Goal: Task Accomplishment & Management: Manage account settings

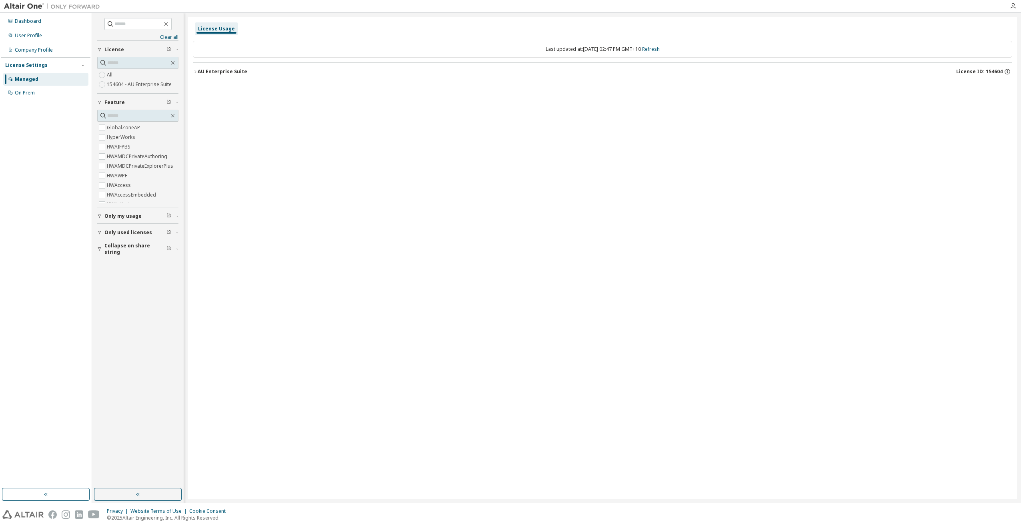
click at [202, 74] on div "AU Enterprise Suite" at bounding box center [223, 71] width 50 height 6
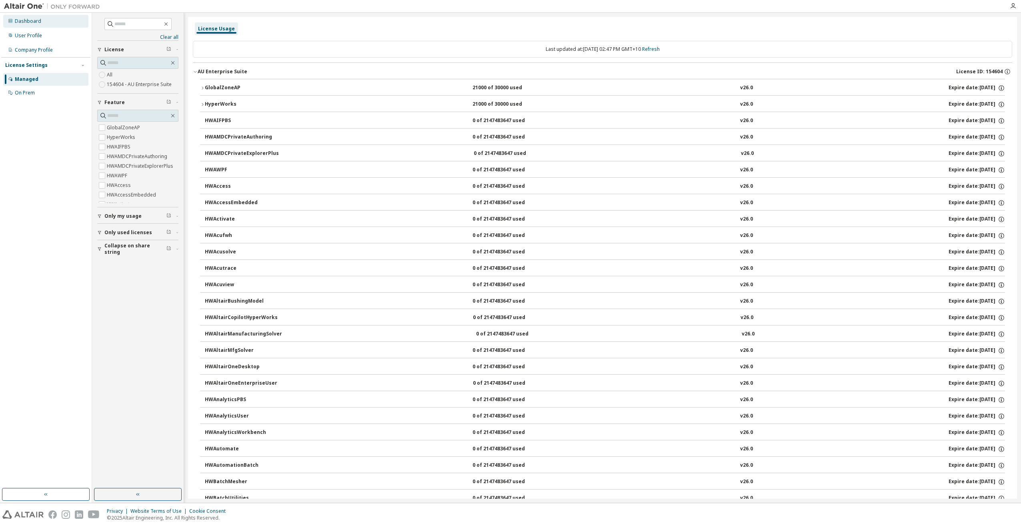
click at [28, 20] on div "Dashboard" at bounding box center [28, 21] width 26 height 6
